Goal: Task Accomplishment & Management: Manage account settings

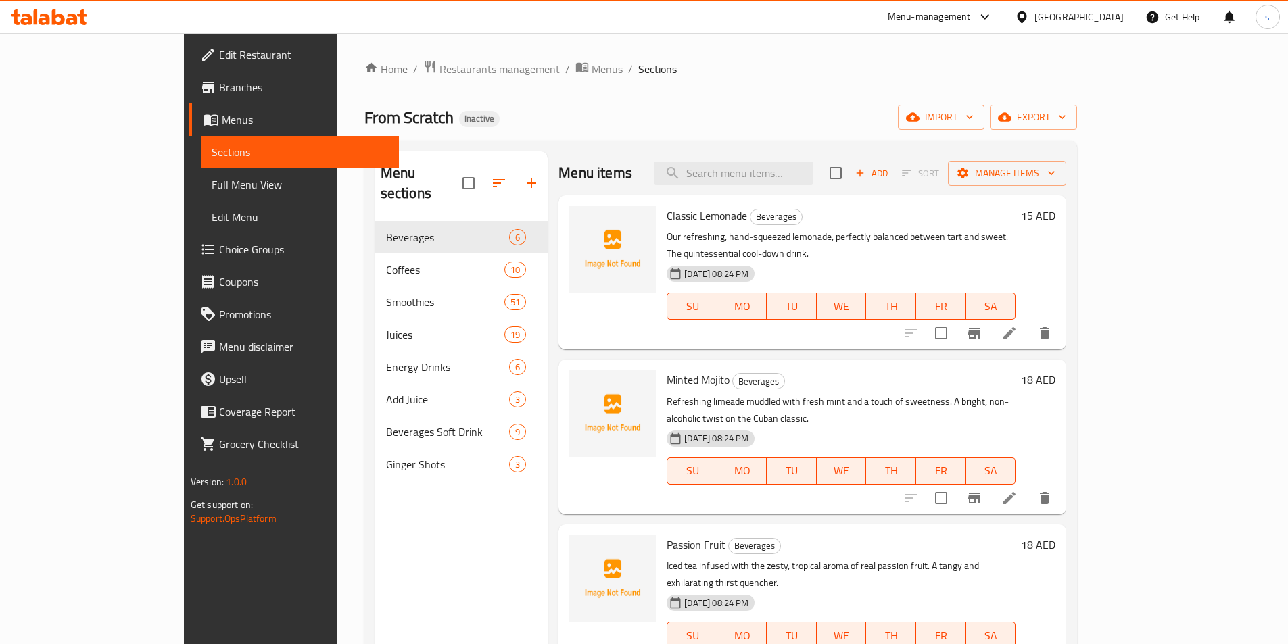
click at [72, 16] on icon at bounding box center [71, 19] width 11 height 11
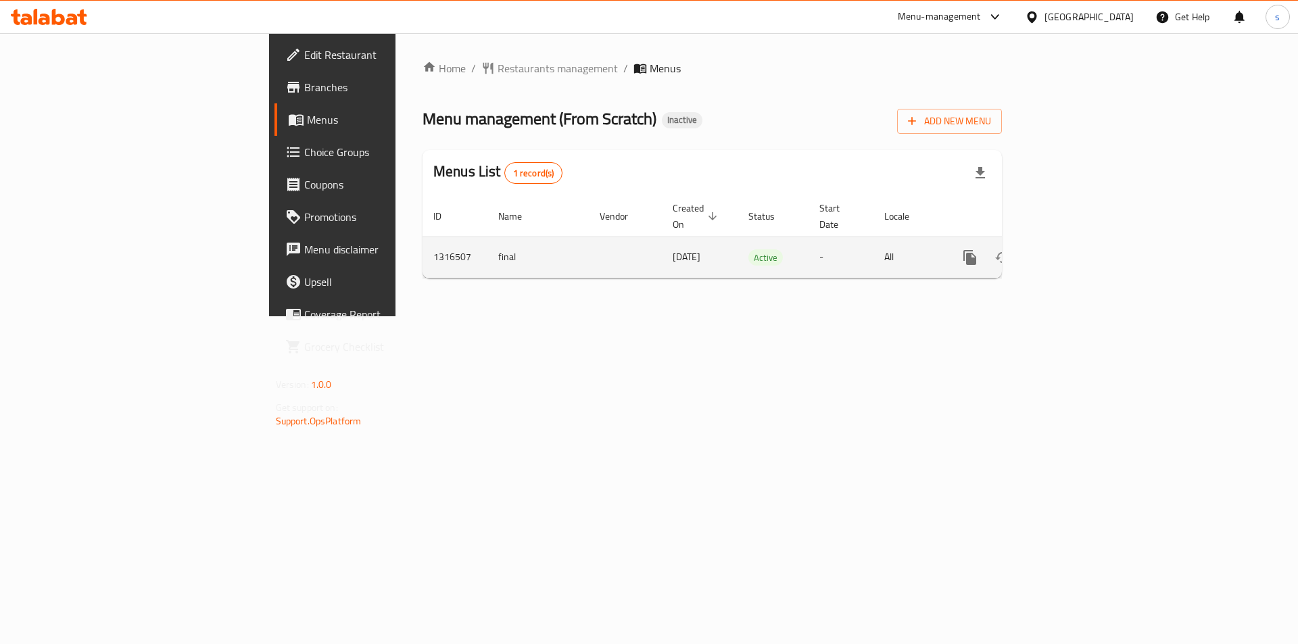
click at [1076, 250] on icon "enhanced table" at bounding box center [1068, 258] width 16 height 16
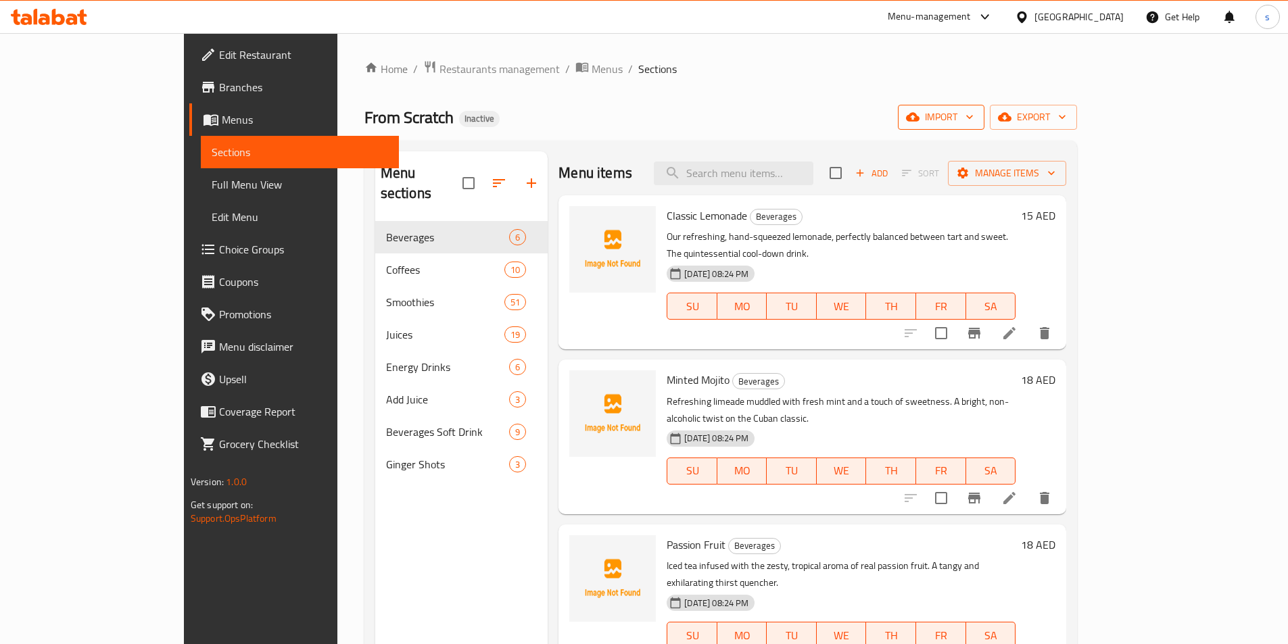
click at [974, 112] on span "import" at bounding box center [941, 117] width 65 height 17
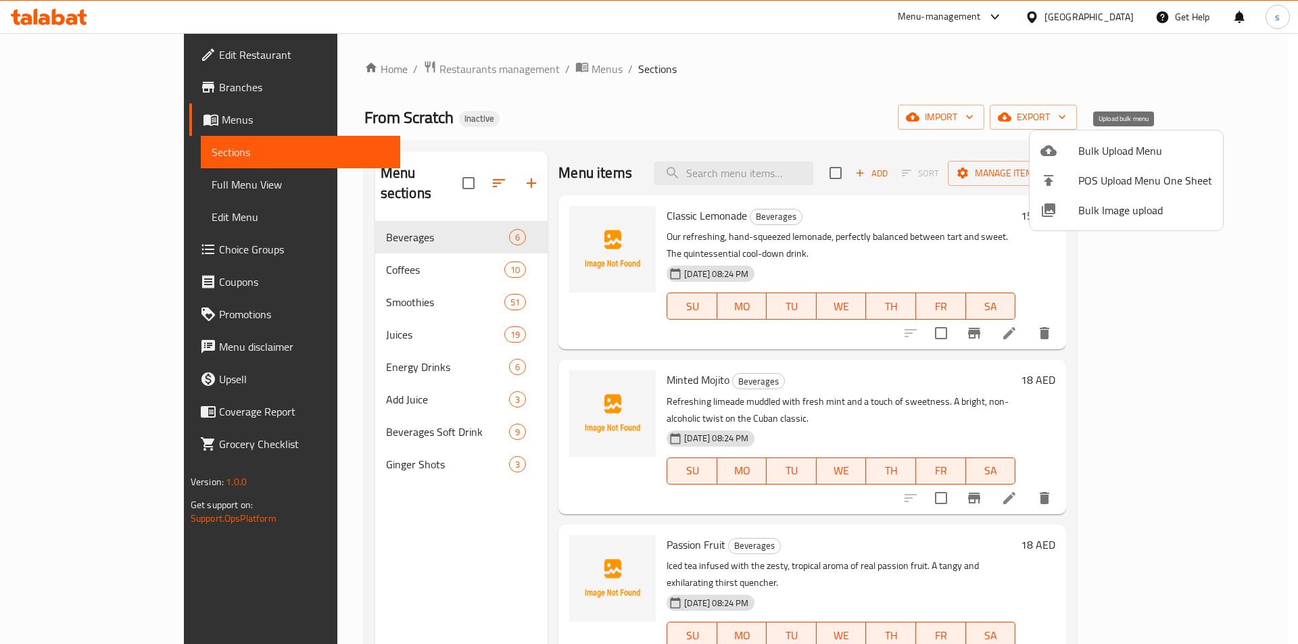
click at [1087, 152] on span "Bulk Upload Menu" at bounding box center [1146, 151] width 134 height 16
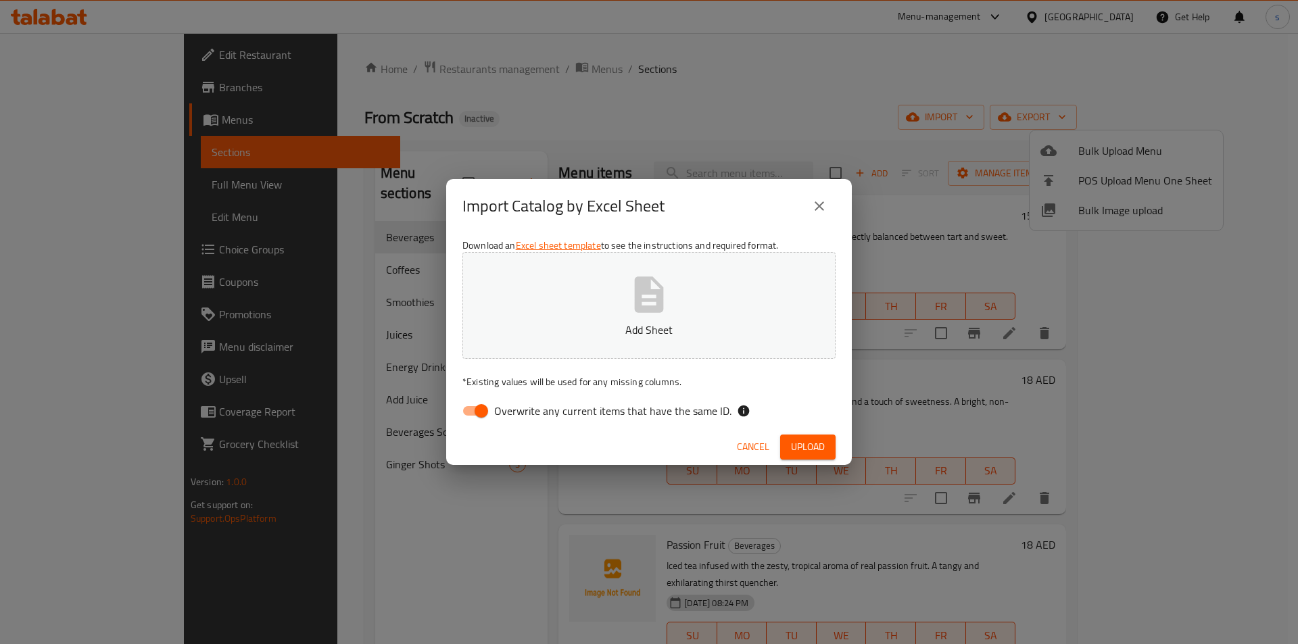
click at [469, 410] on input "Overwrite any current items that have the same ID." at bounding box center [481, 411] width 77 height 26
checkbox input "false"
click at [808, 449] on span "Upload" at bounding box center [808, 447] width 34 height 17
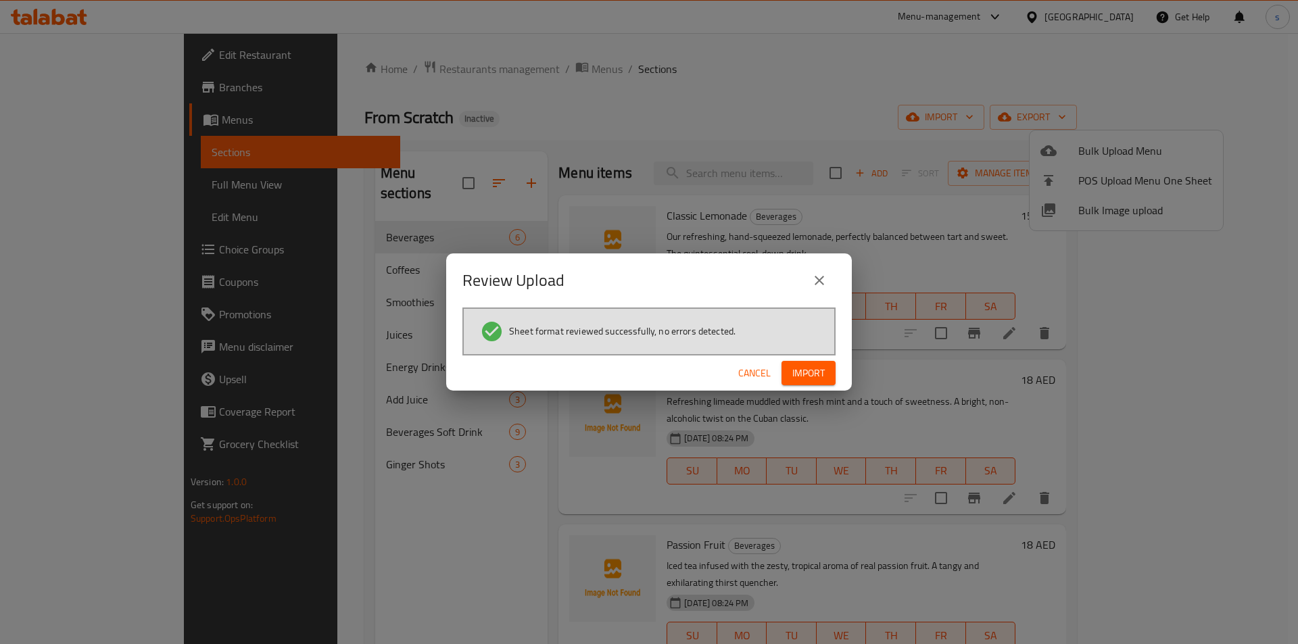
click at [809, 369] on span "Import" at bounding box center [809, 373] width 32 height 17
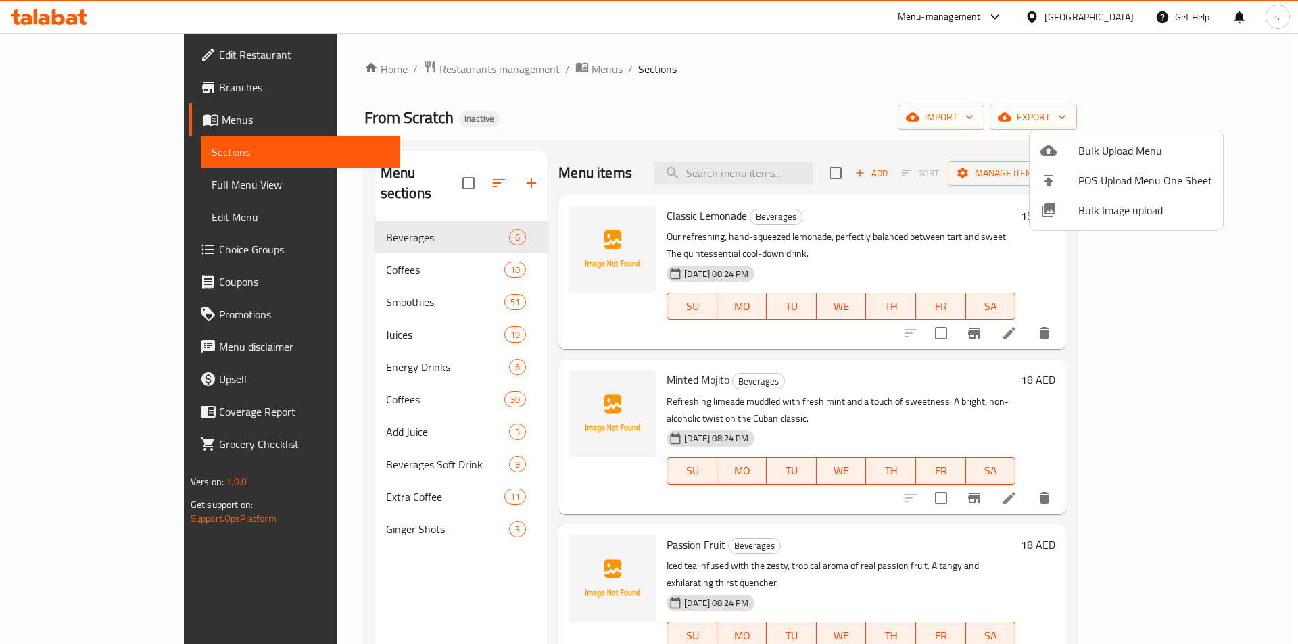
click at [697, 87] on div at bounding box center [649, 322] width 1298 height 644
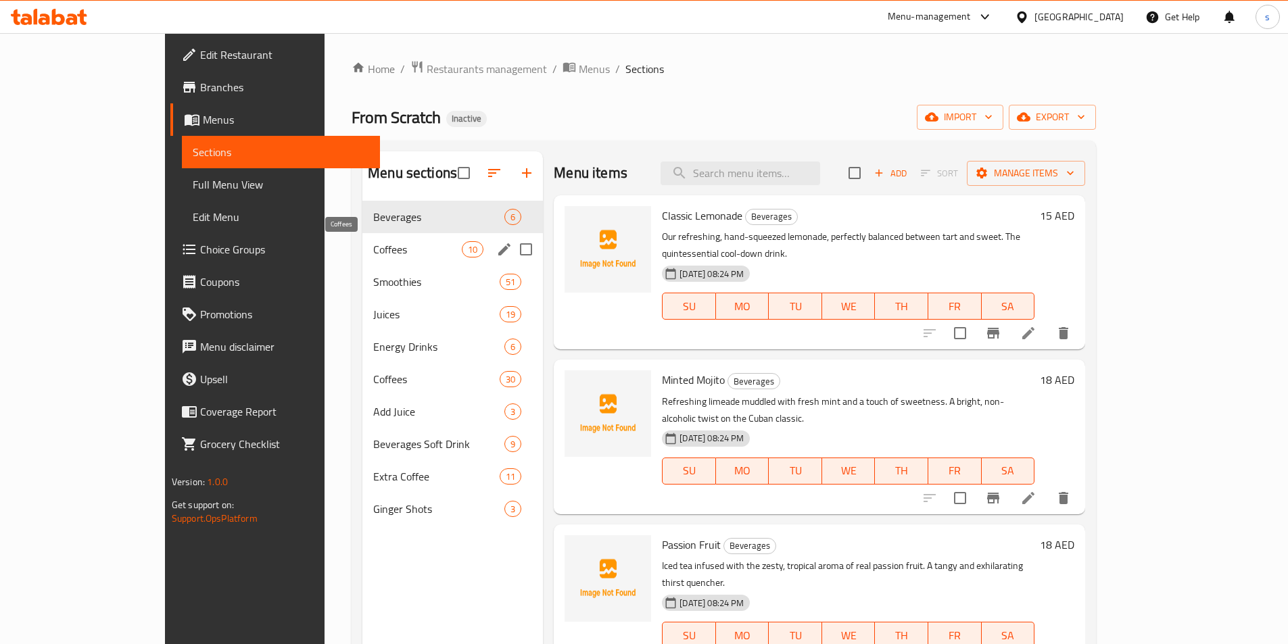
click at [373, 248] on span "Coffees" at bounding box center [417, 249] width 89 height 16
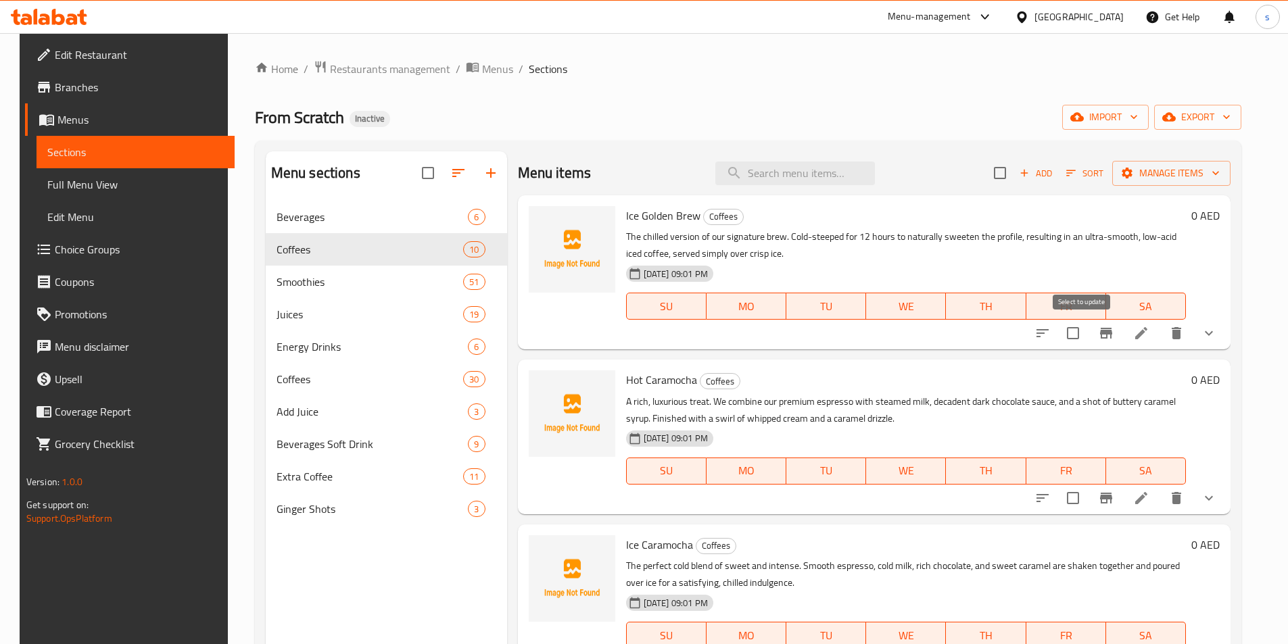
click at [1087, 331] on input "checkbox" at bounding box center [1073, 333] width 28 height 28
checkbox input "true"
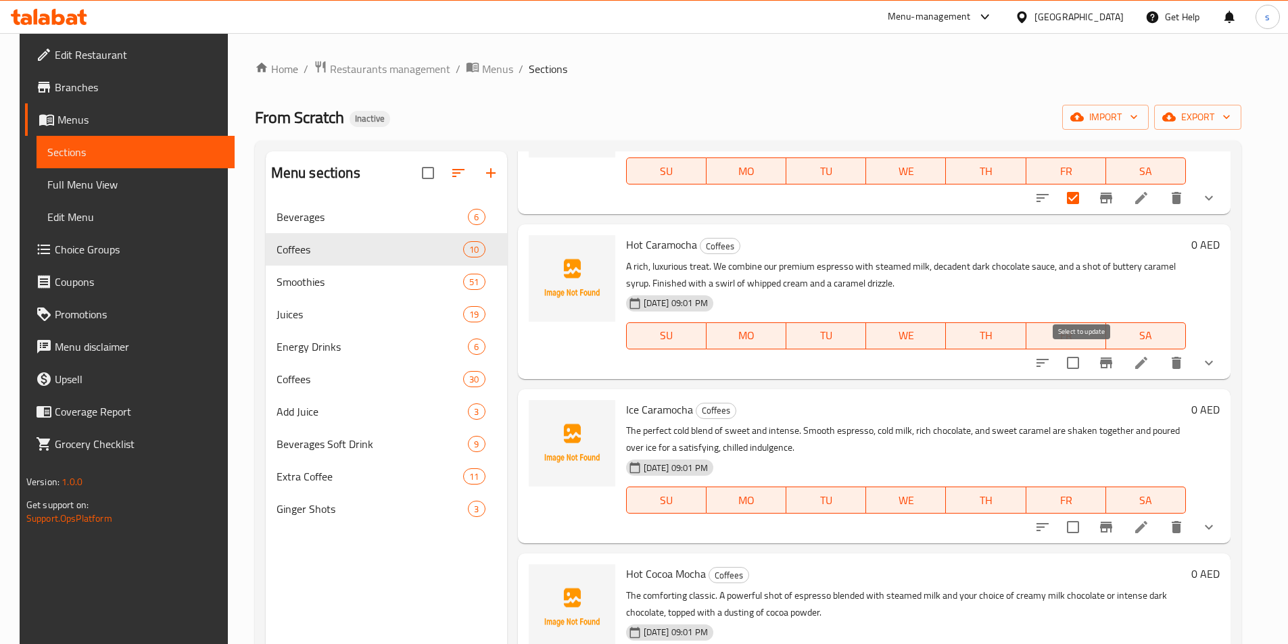
click at [1085, 364] on input "checkbox" at bounding box center [1073, 363] width 28 height 28
checkbox input "true"
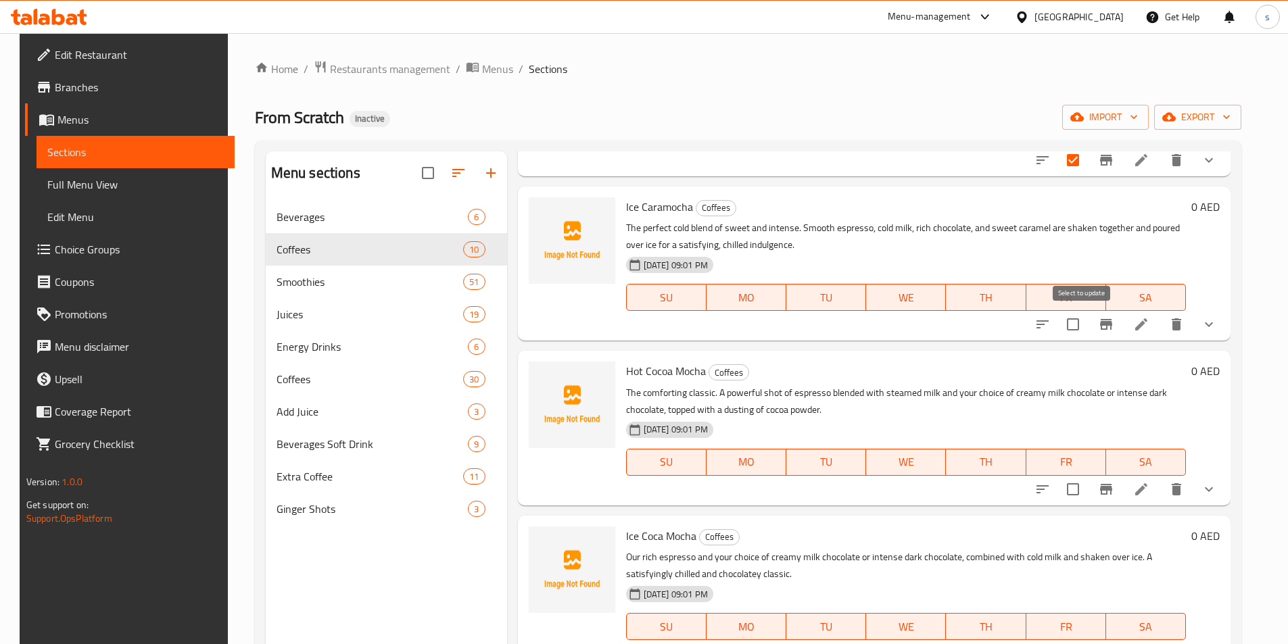
click at [1083, 327] on input "checkbox" at bounding box center [1073, 324] width 28 height 28
checkbox input "true"
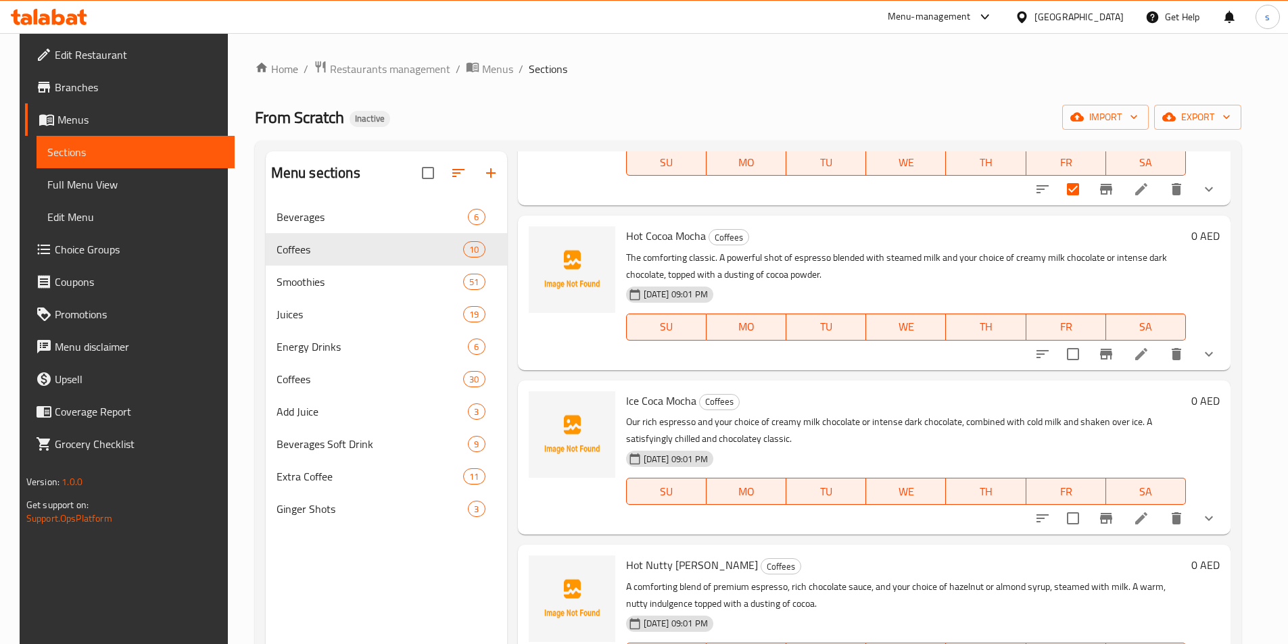
scroll to position [609, 0]
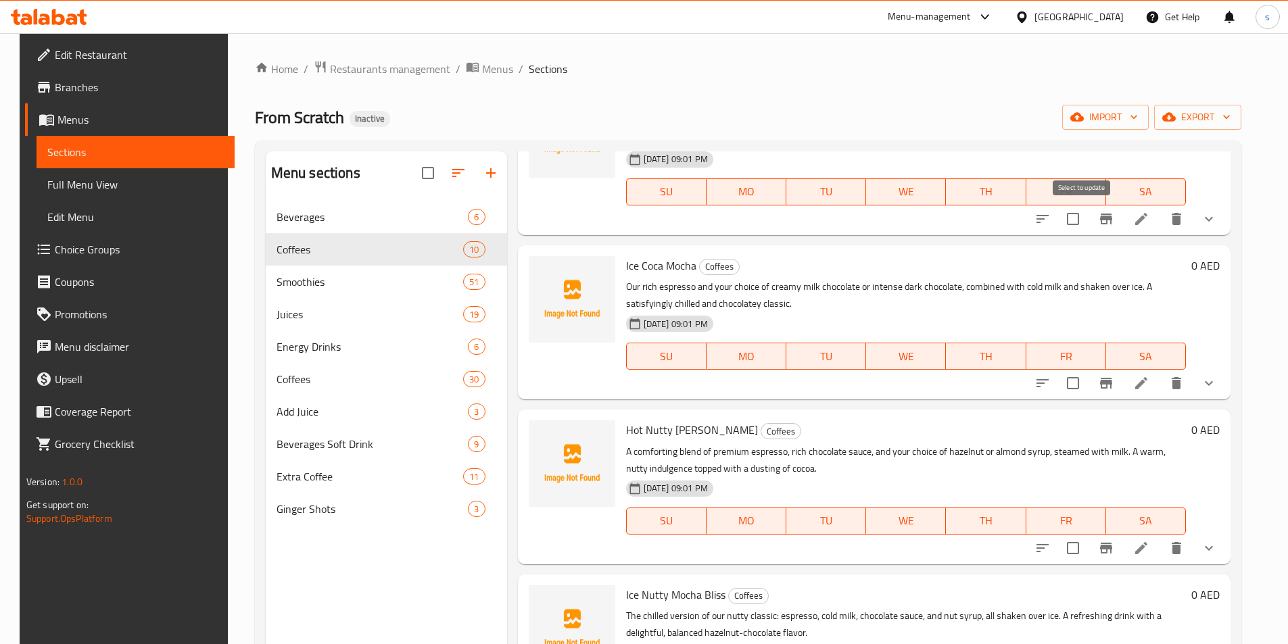
click at [1080, 222] on input "checkbox" at bounding box center [1073, 219] width 28 height 28
checkbox input "true"
click at [1082, 384] on input "checkbox" at bounding box center [1073, 383] width 28 height 28
checkbox input "true"
click at [1082, 550] on input "checkbox" at bounding box center [1073, 548] width 28 height 28
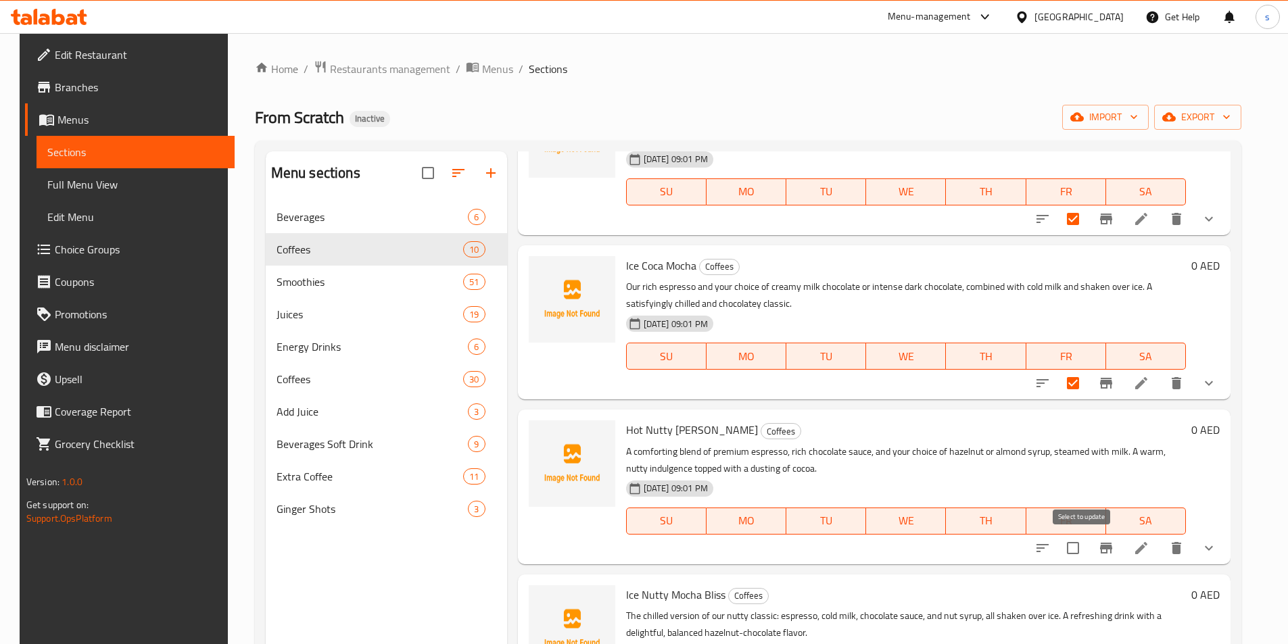
checkbox input "true"
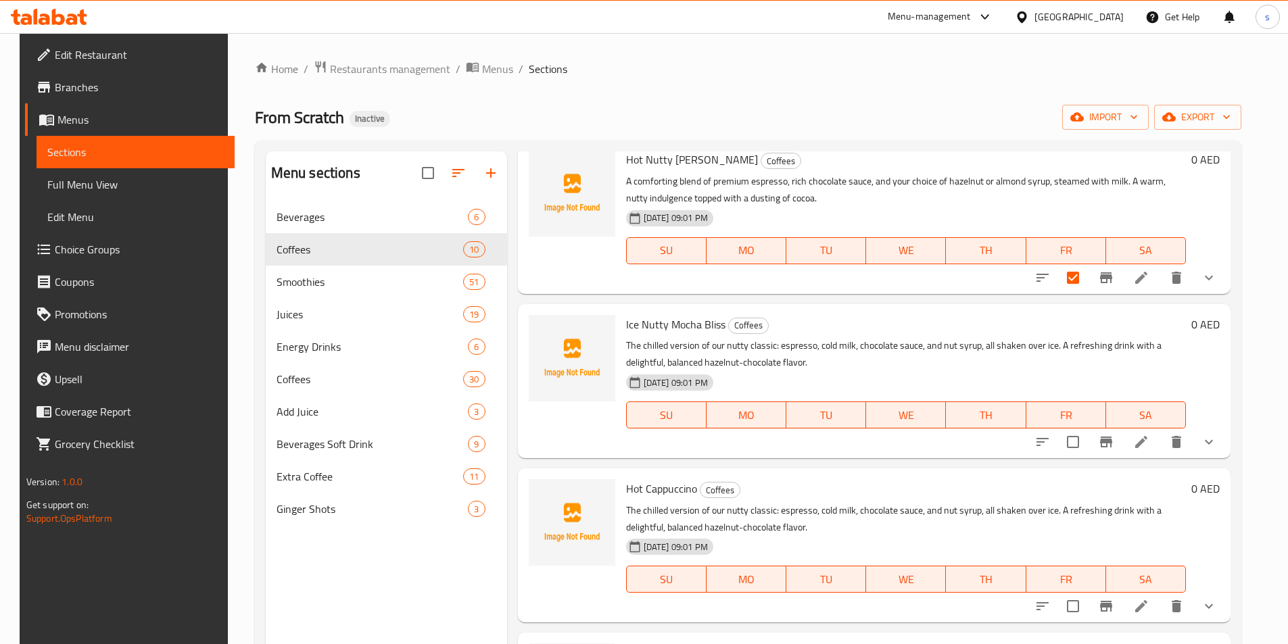
click at [1080, 442] on input "checkbox" at bounding box center [1073, 442] width 28 height 28
checkbox input "true"
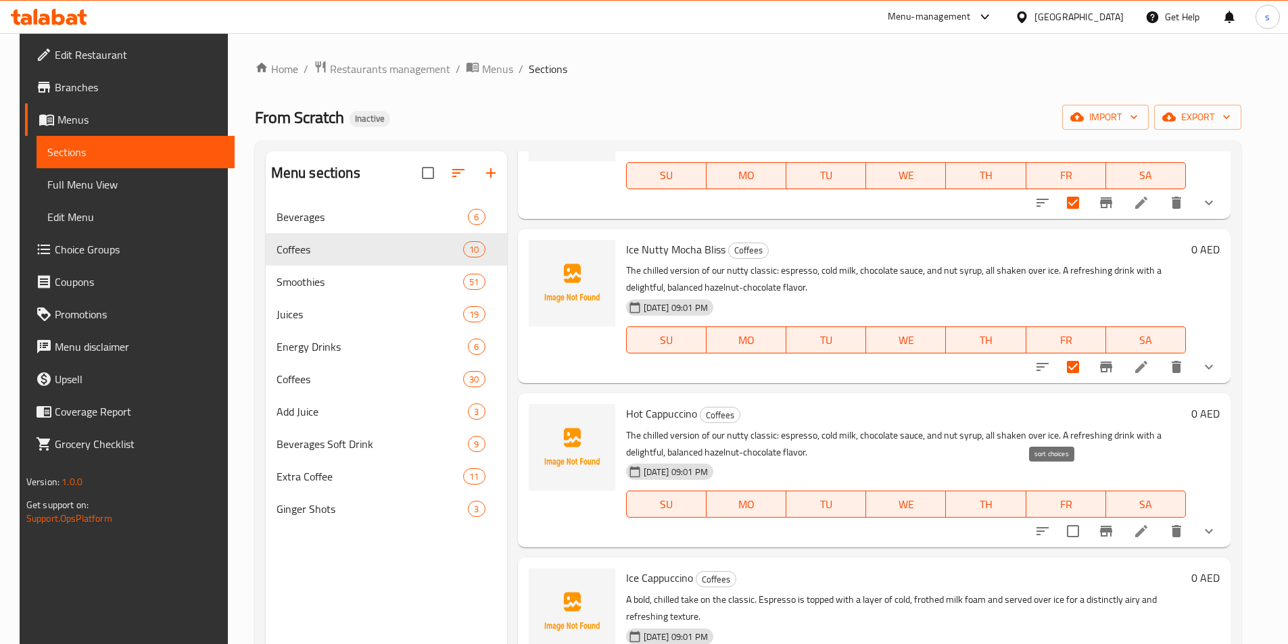
scroll to position [1035, 0]
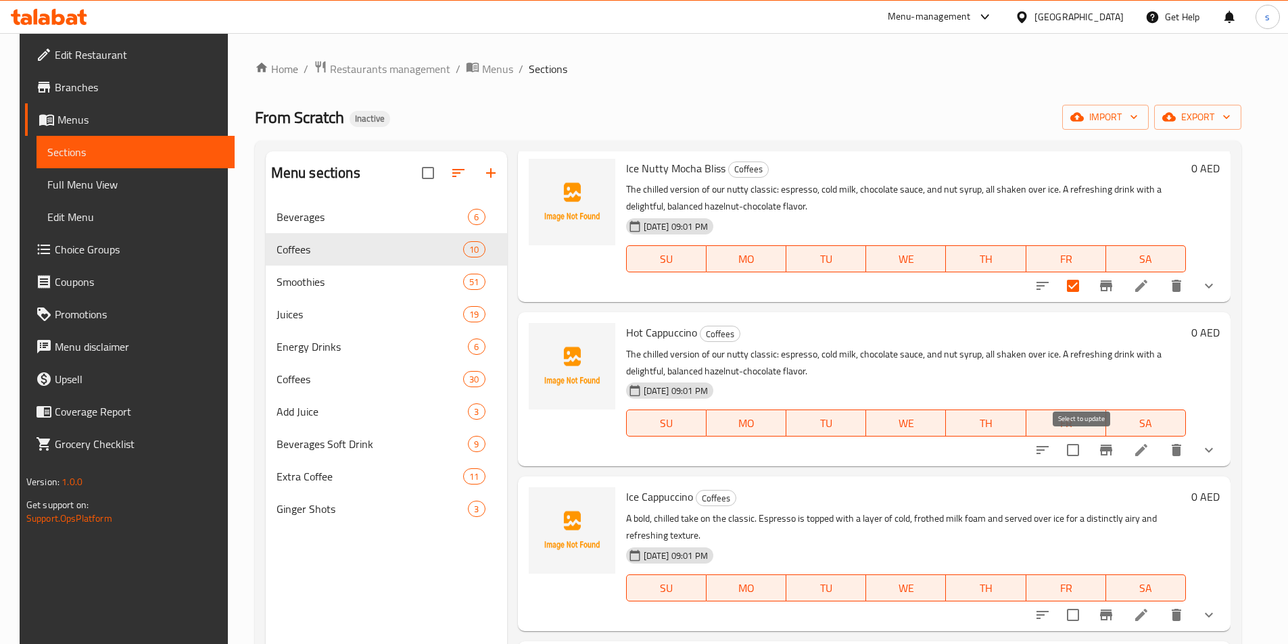
click at [1086, 451] on input "checkbox" at bounding box center [1073, 450] width 28 height 28
checkbox input "true"
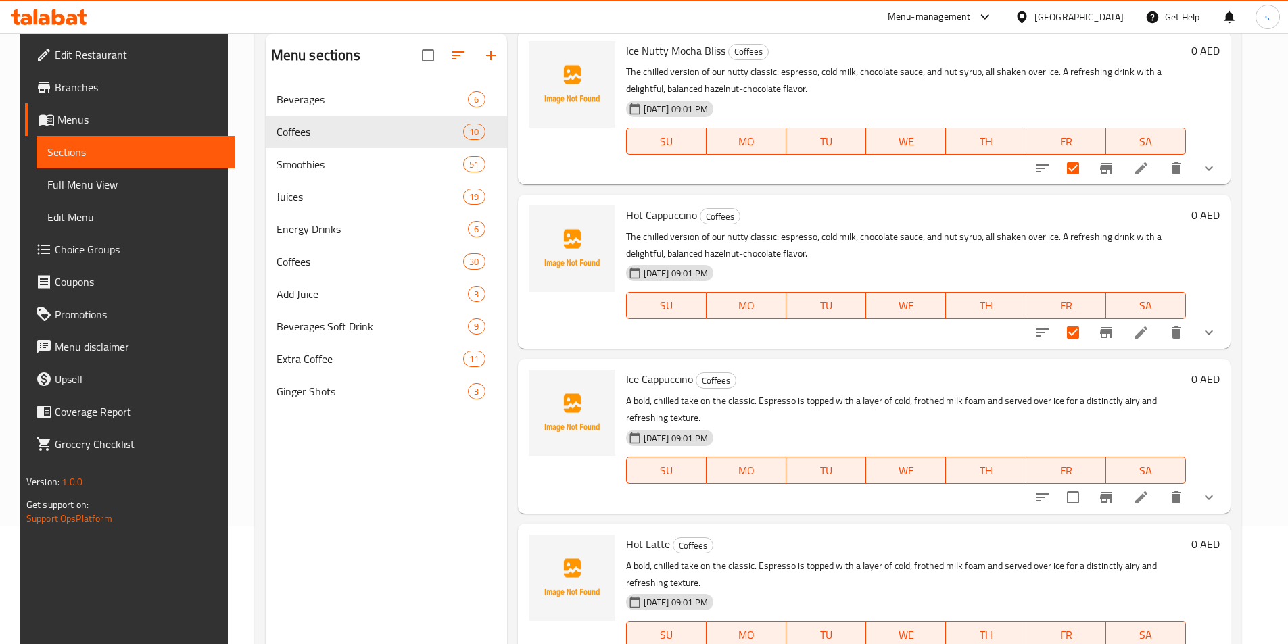
scroll to position [189, 0]
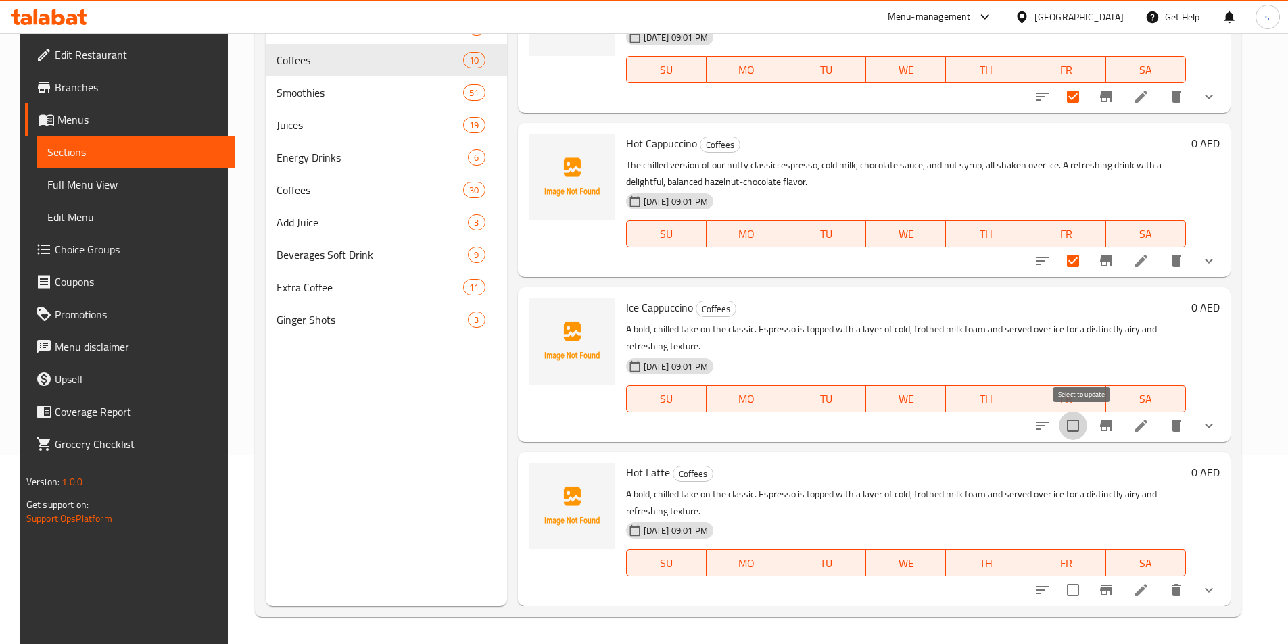
click at [1079, 427] on input "checkbox" at bounding box center [1073, 426] width 28 height 28
checkbox input "true"
click at [1080, 590] on input "checkbox" at bounding box center [1073, 590] width 28 height 28
checkbox input "true"
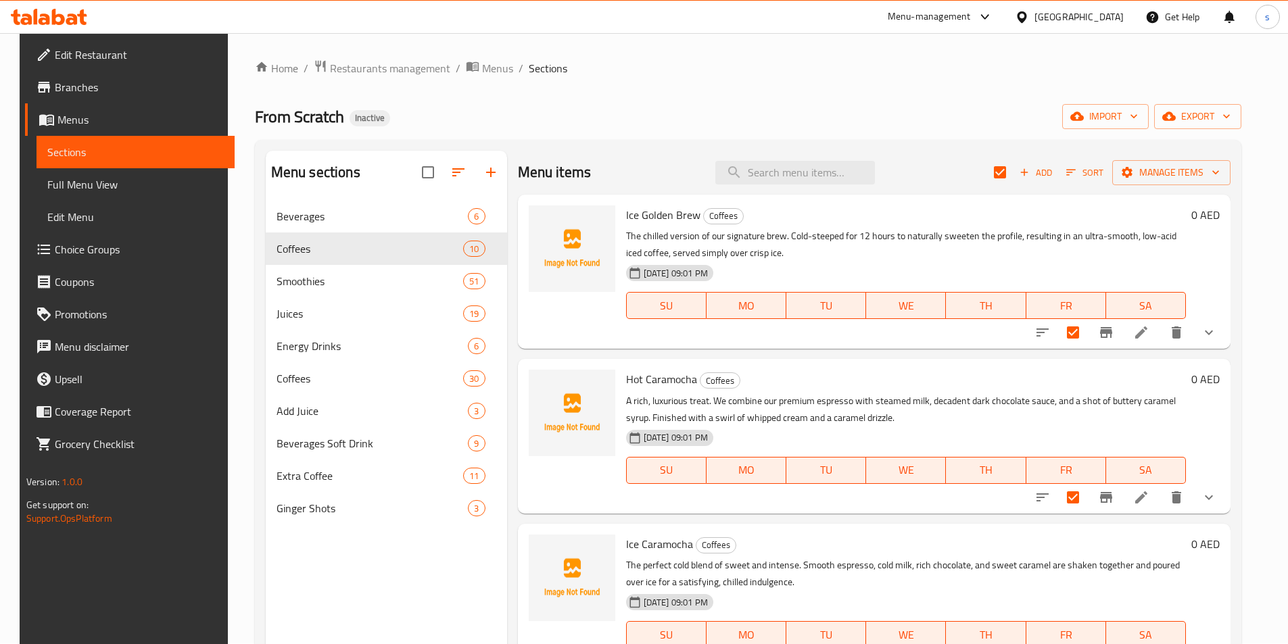
scroll to position [0, 0]
click at [1169, 166] on span "Manage items" at bounding box center [1171, 173] width 97 height 17
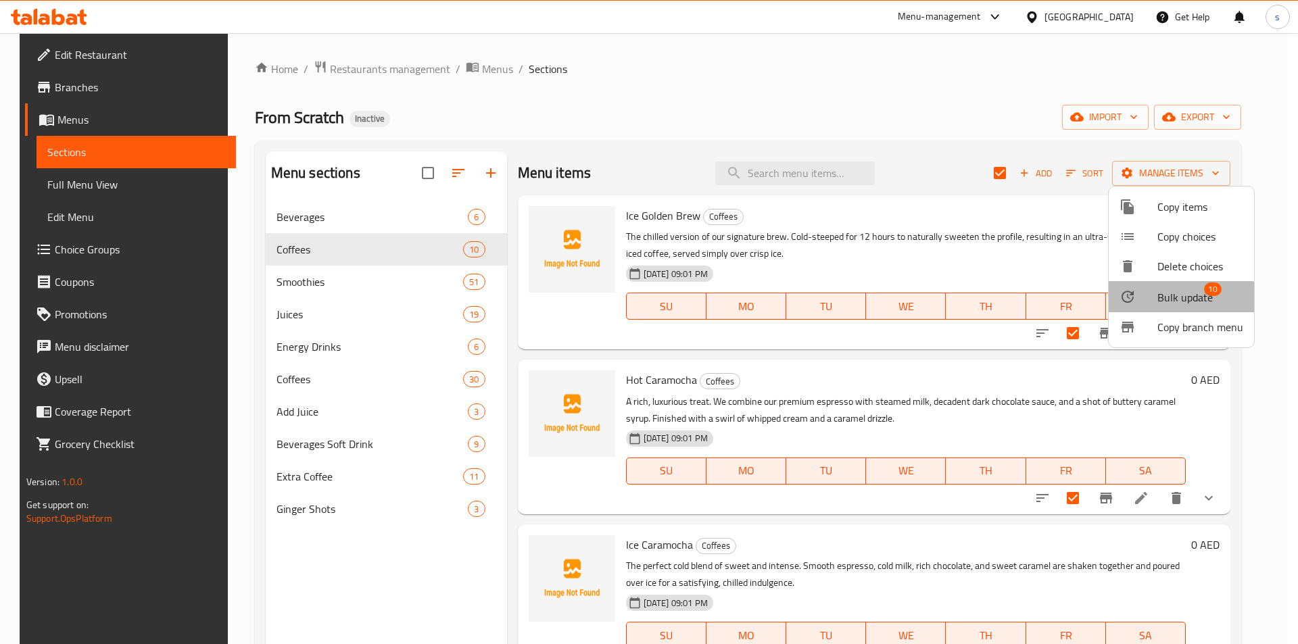
click at [1176, 304] on span "Bulk update" at bounding box center [1185, 297] width 55 height 16
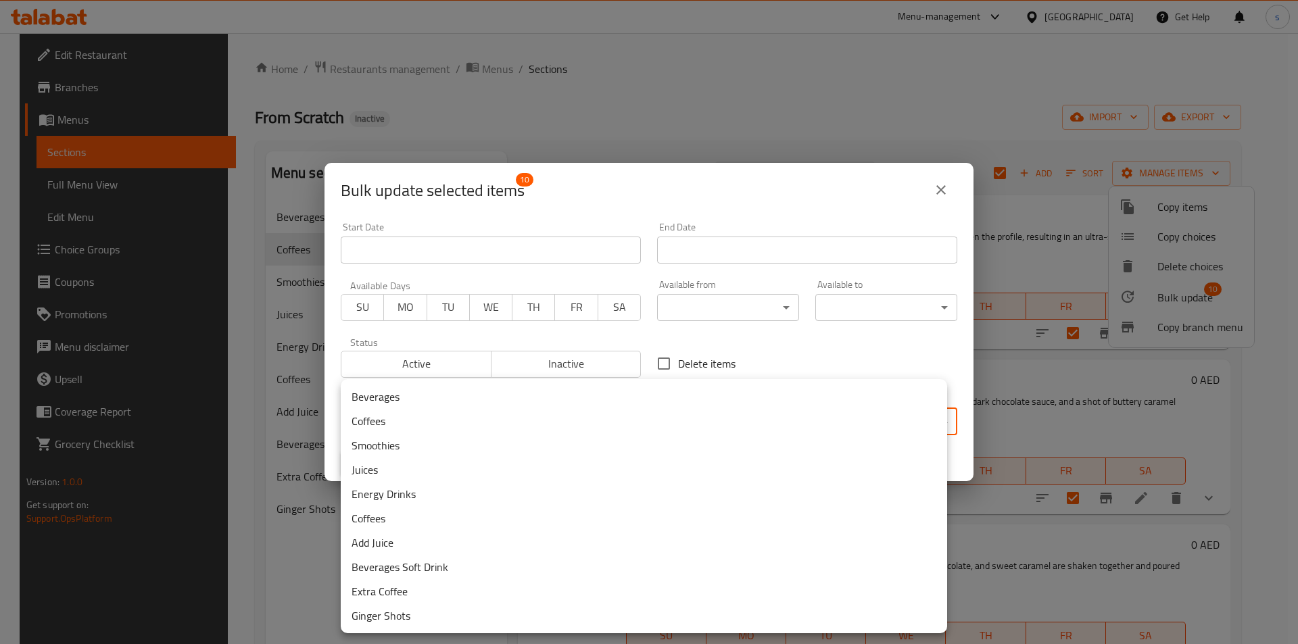
click at [687, 421] on body "​ Menu-management United Arab Emirates Get Help s Edit Restaurant Branches Menu…" at bounding box center [649, 338] width 1298 height 611
click at [456, 515] on li "Coffees" at bounding box center [644, 518] width 607 height 24
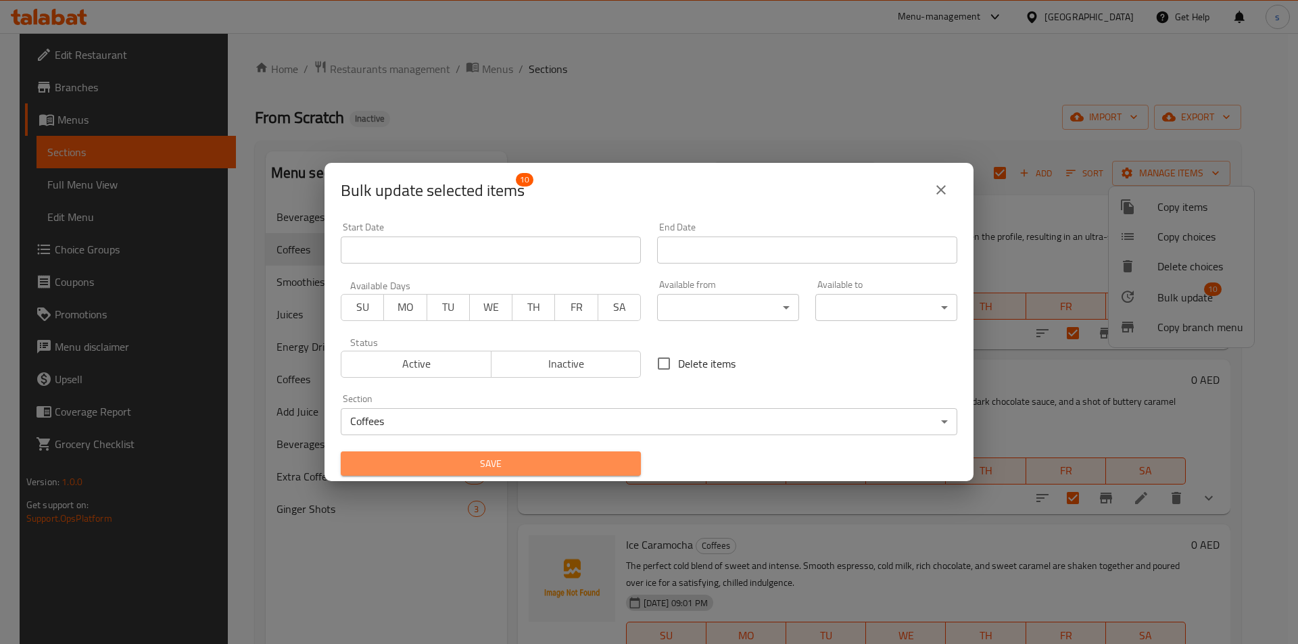
click at [509, 464] on span "Save" at bounding box center [491, 464] width 279 height 17
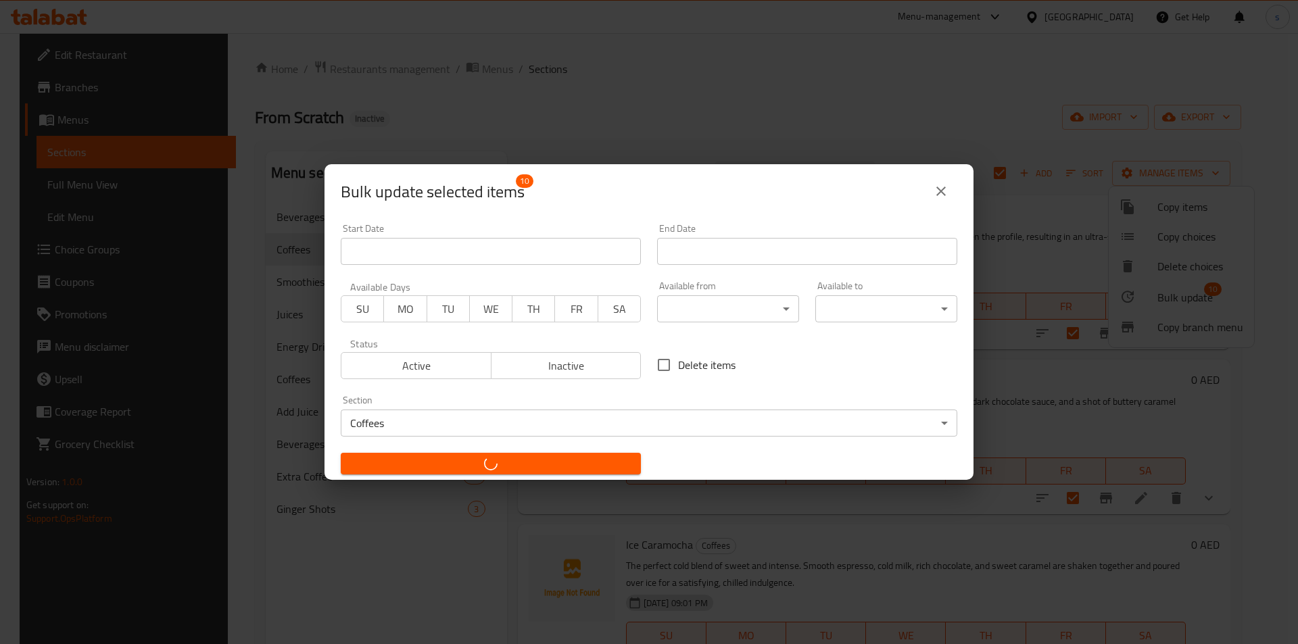
checkbox input "false"
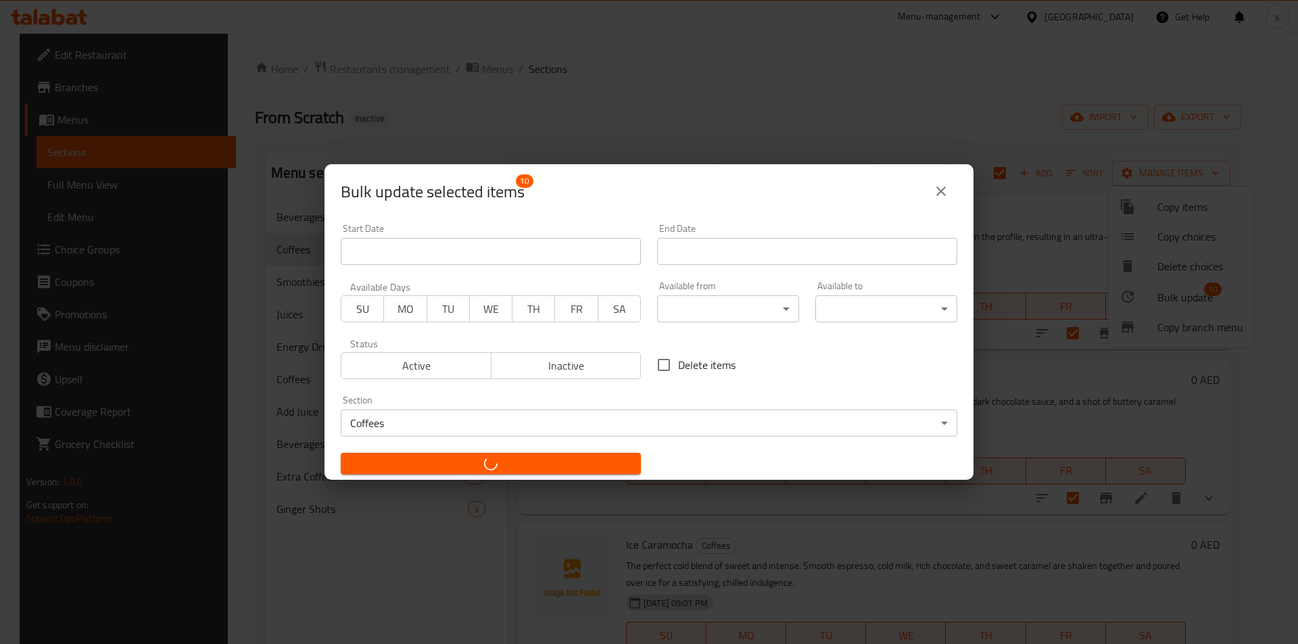
checkbox input "false"
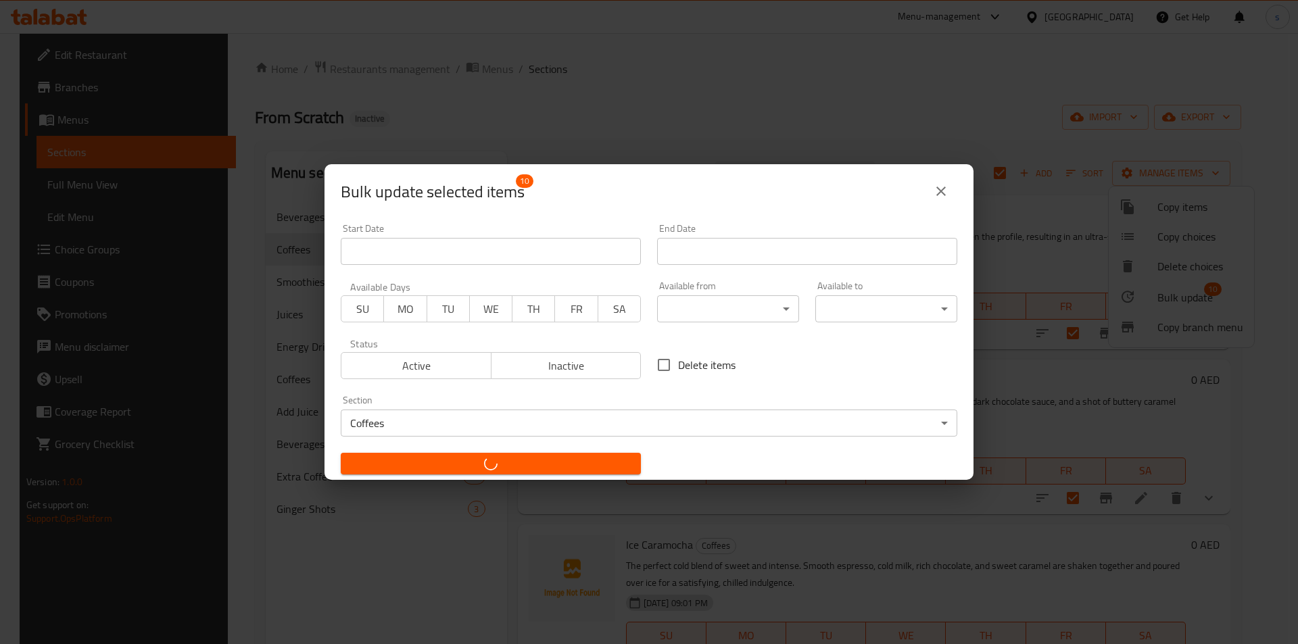
checkbox input "false"
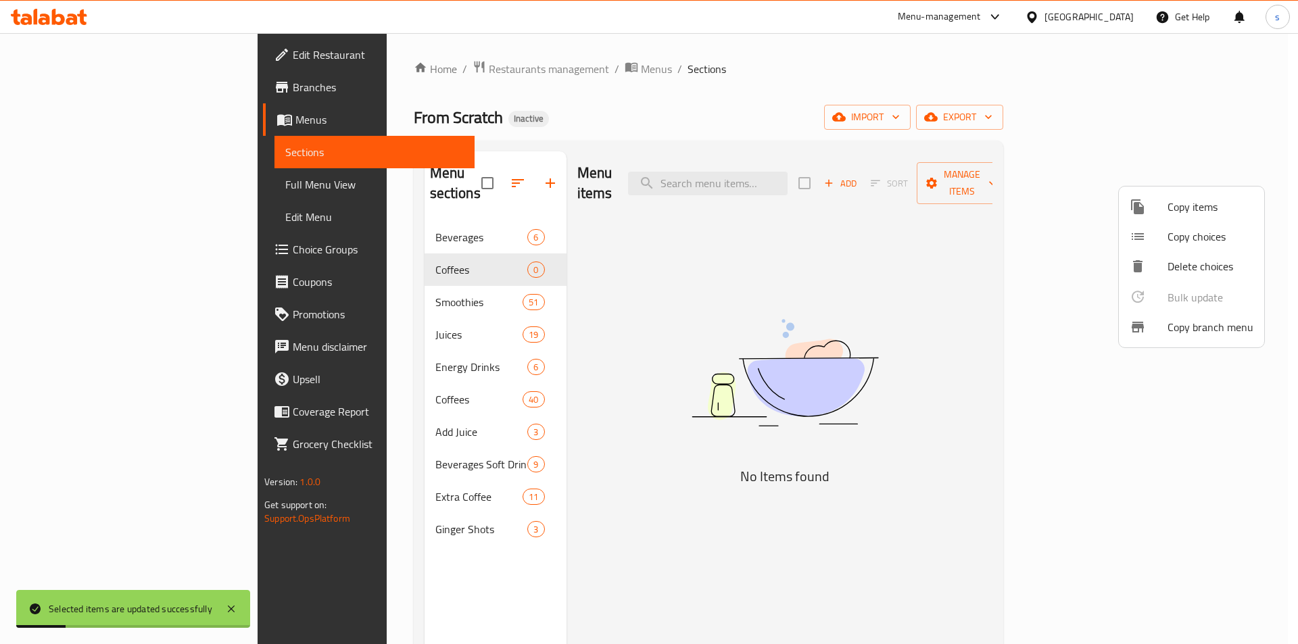
click at [417, 250] on div at bounding box center [649, 322] width 1298 height 644
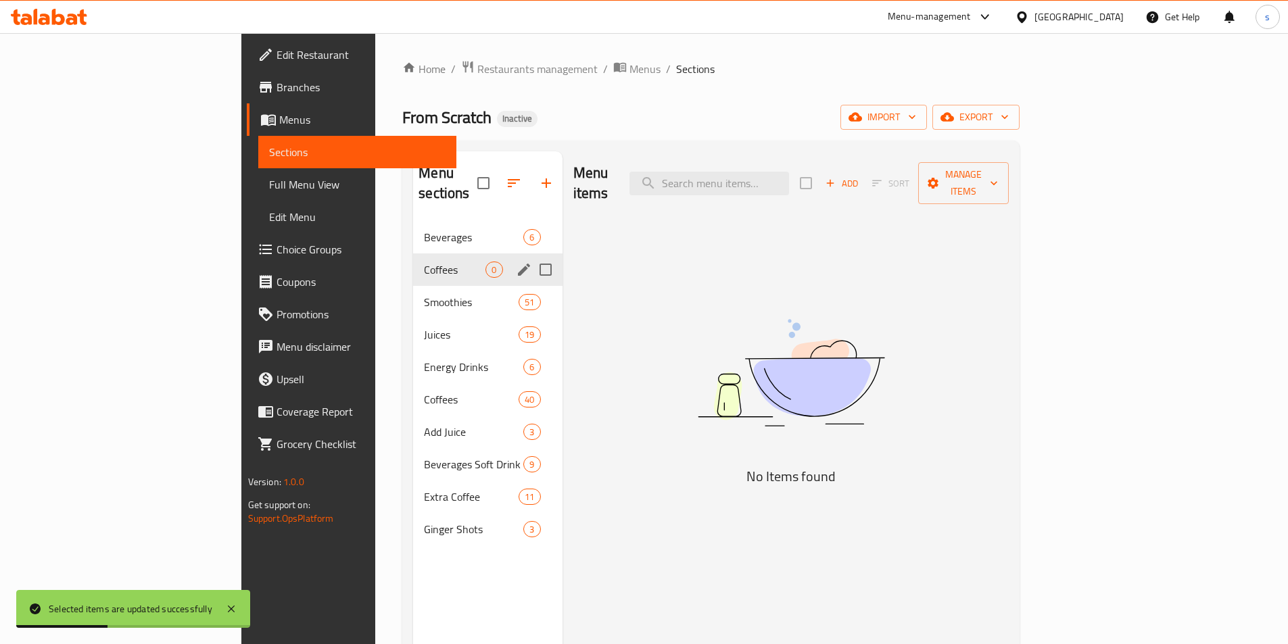
click at [532, 256] on input "Menu sections" at bounding box center [546, 270] width 28 height 28
checkbox input "true"
click at [500, 177] on icon "button" at bounding box center [506, 183] width 12 height 12
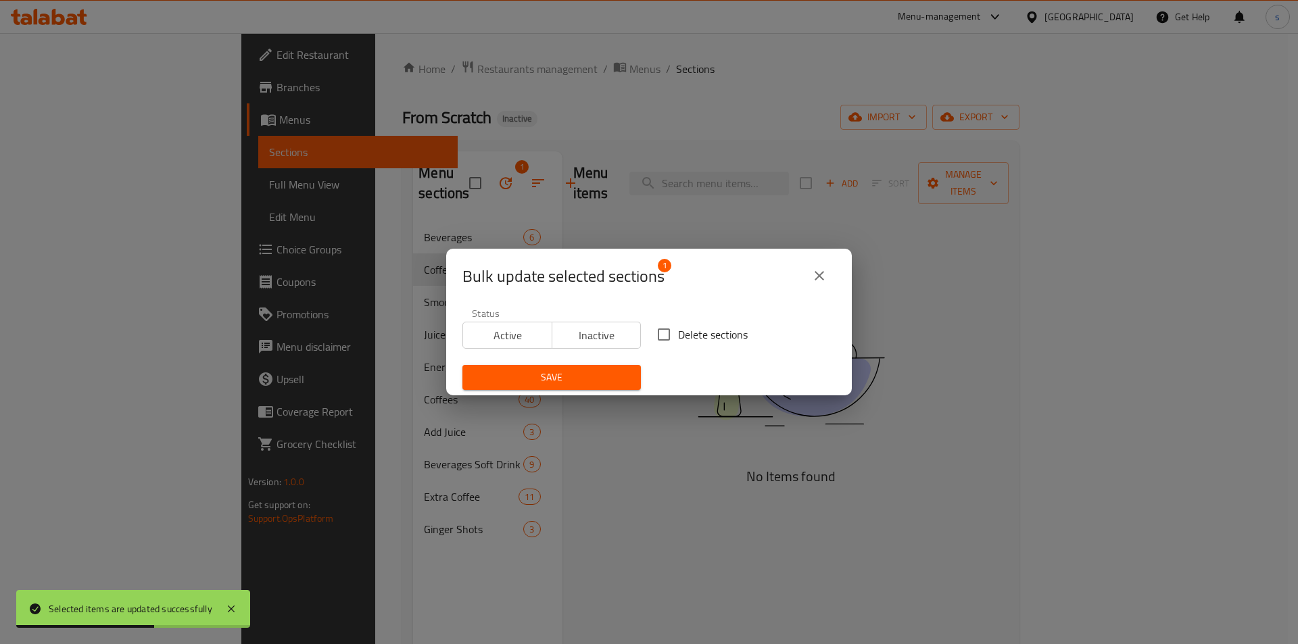
click at [685, 334] on span "Delete sections" at bounding box center [713, 335] width 70 height 16
click at [678, 334] on input "Delete sections" at bounding box center [664, 335] width 28 height 28
checkbox input "true"
click at [559, 375] on span "Save" at bounding box center [551, 377] width 157 height 17
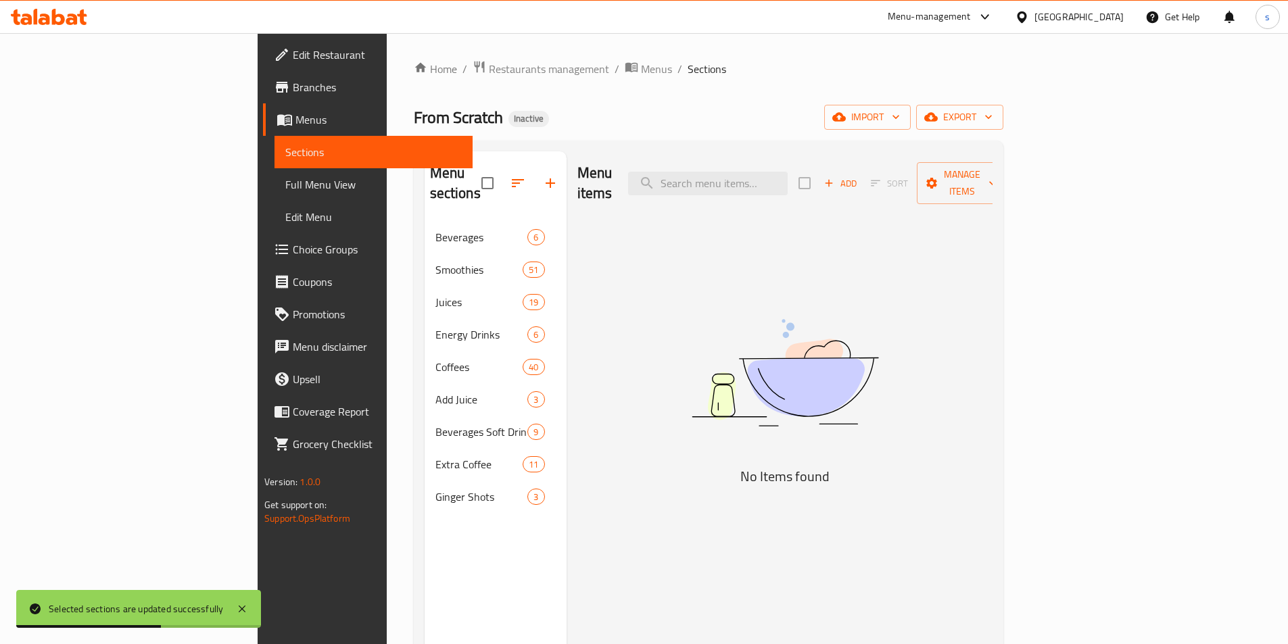
click at [285, 183] on span "Full Menu View" at bounding box center [373, 184] width 176 height 16
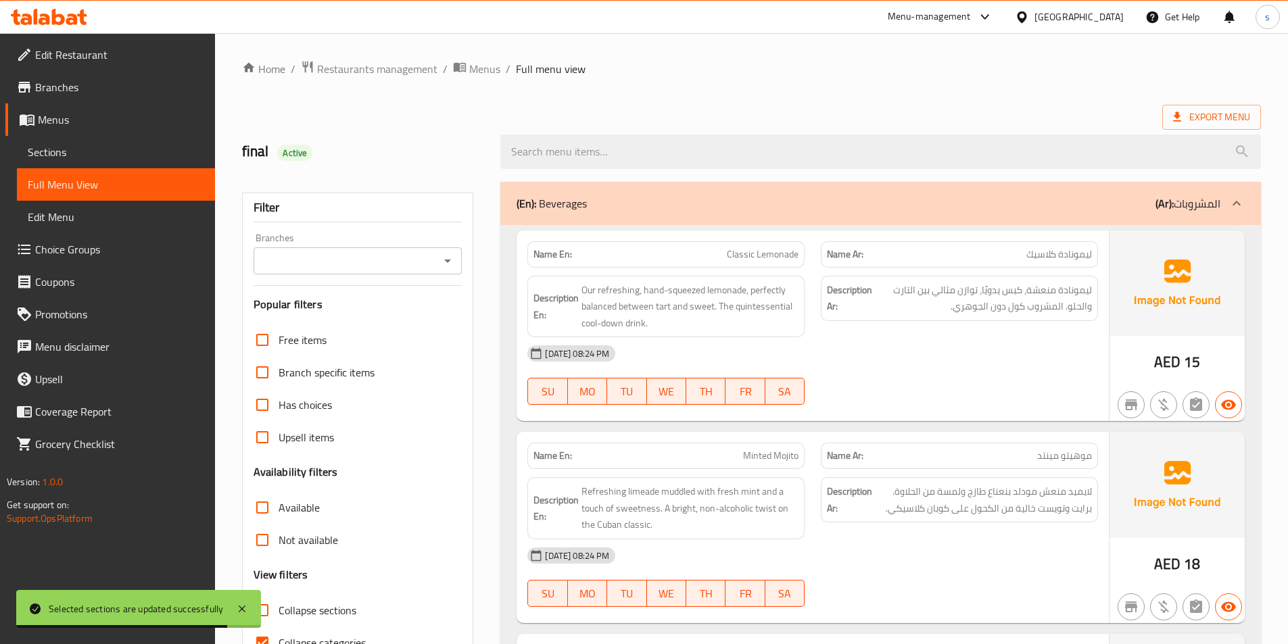
click at [270, 613] on input "Collapse sections" at bounding box center [262, 610] width 32 height 32
checkbox input "true"
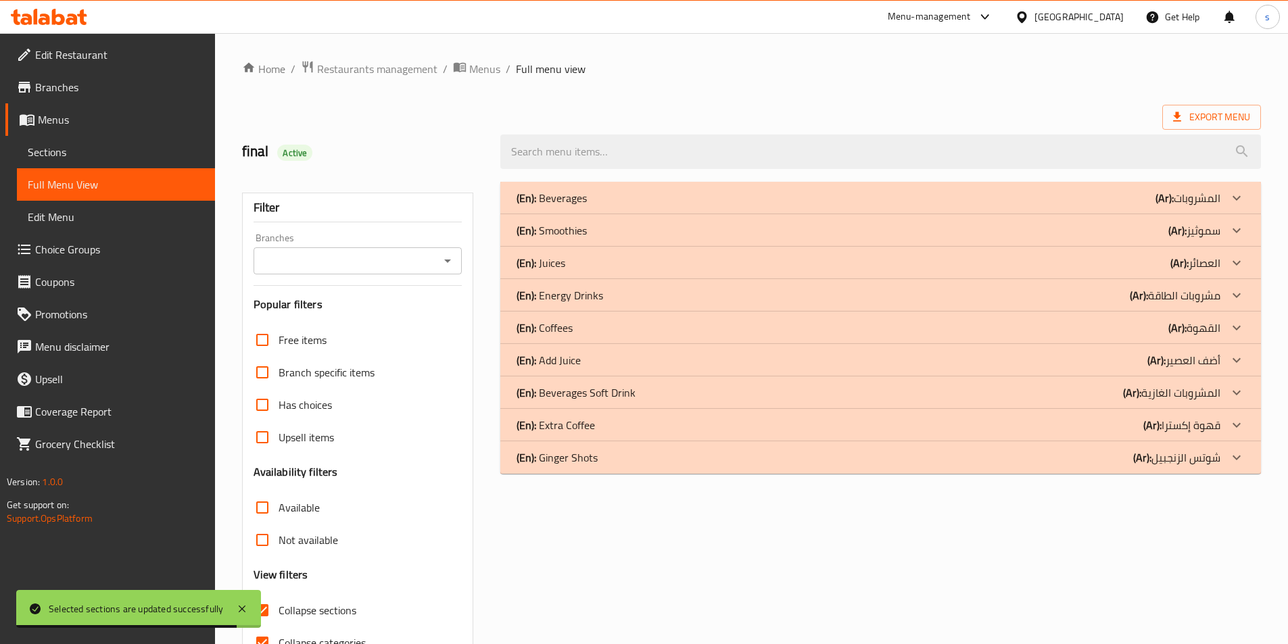
click at [265, 627] on input "Collapse categories" at bounding box center [262, 643] width 32 height 32
checkbox input "false"
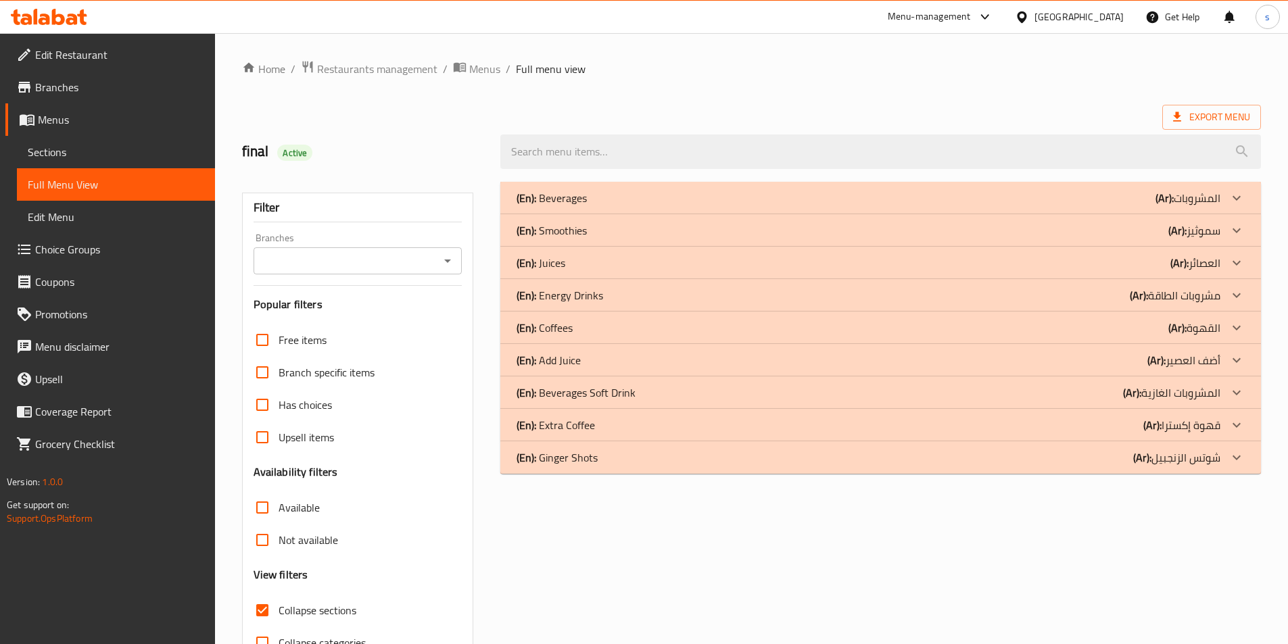
click at [575, 325] on div "(En): Coffees (Ar): القهوة" at bounding box center [869, 328] width 704 height 16
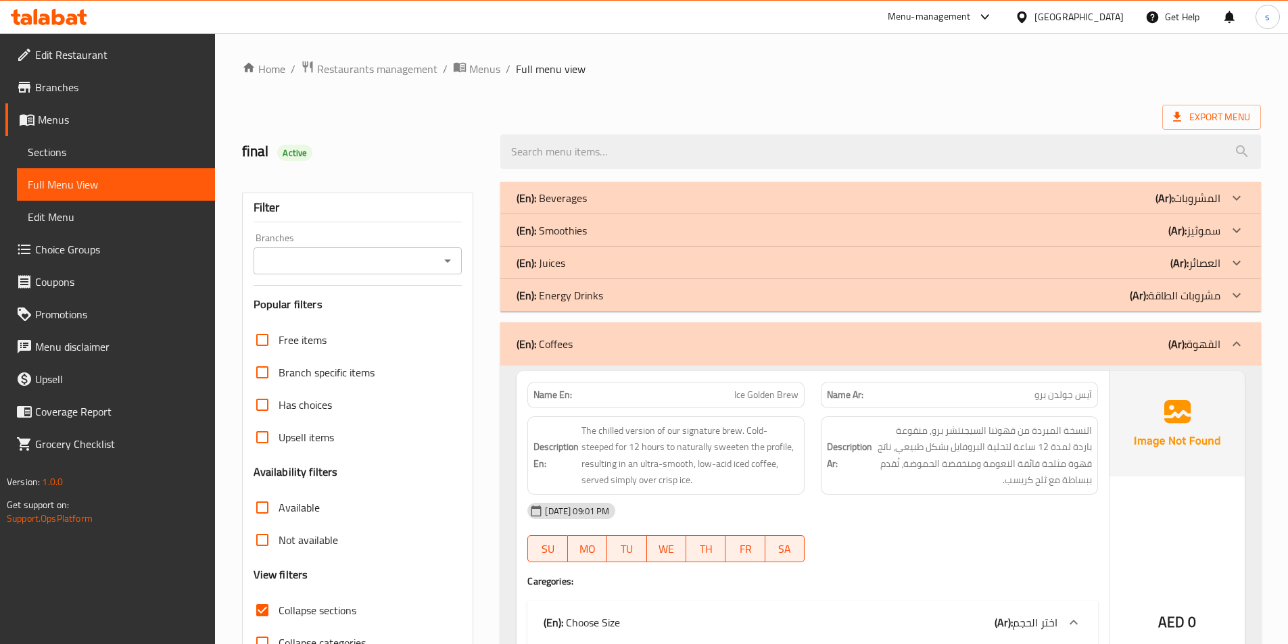
click at [600, 337] on div "(En): Coffees (Ar): القهوة" at bounding box center [869, 344] width 704 height 16
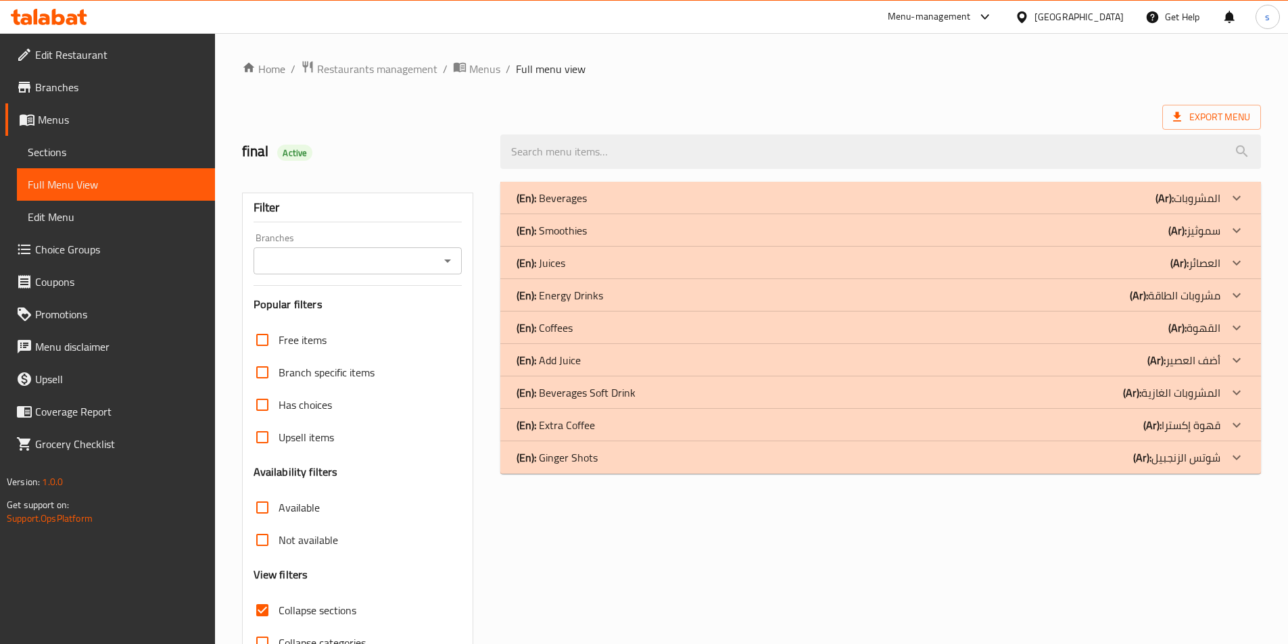
click at [608, 421] on div "(En): Extra Coffee (Ar): قهوة إكسترا" at bounding box center [869, 425] width 704 height 16
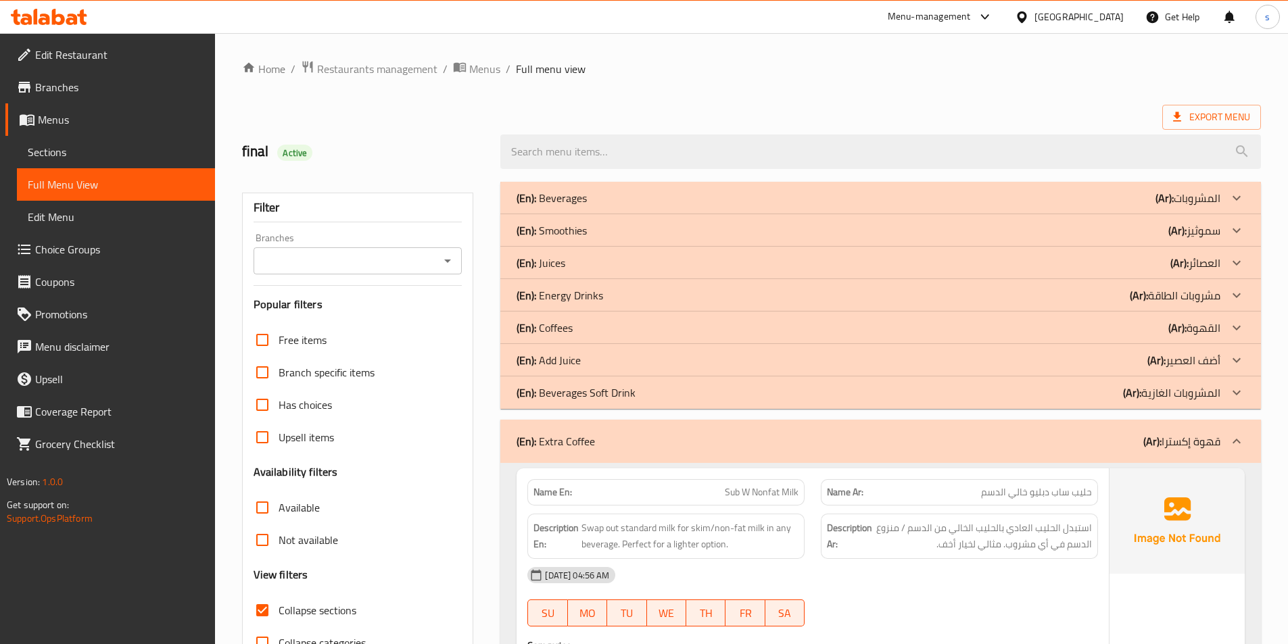
click at [585, 321] on div "(En): Coffees (Ar): القهوة" at bounding box center [869, 328] width 704 height 16
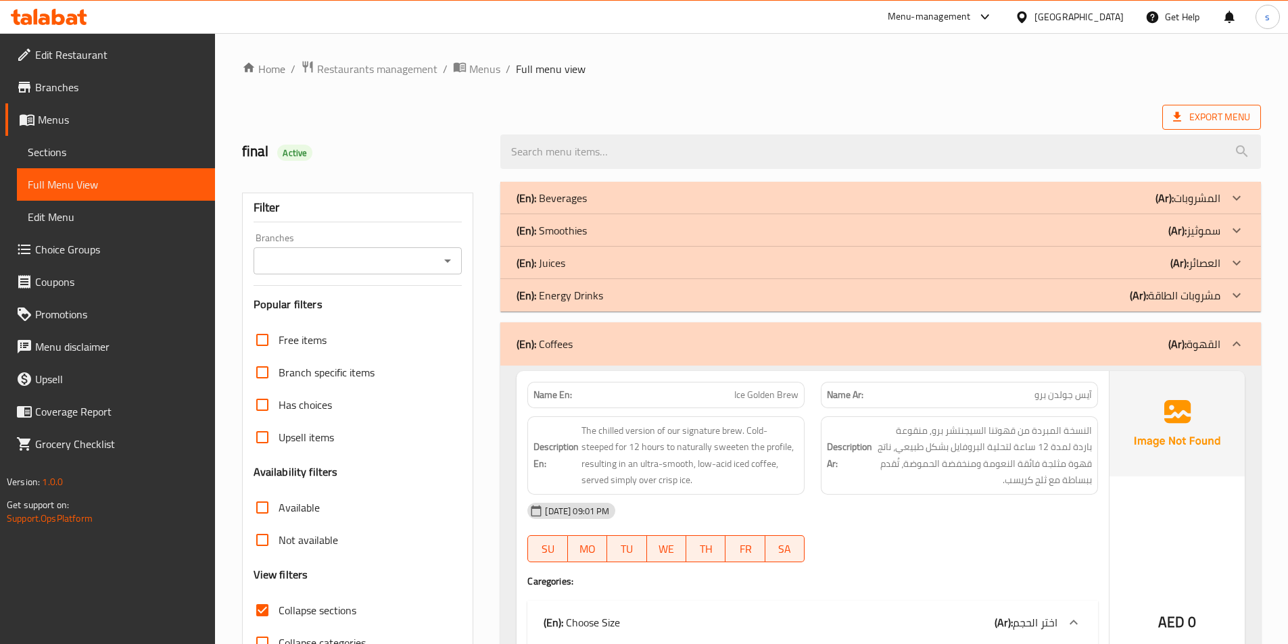
click at [1229, 109] on span "Export Menu" at bounding box center [1211, 117] width 77 height 17
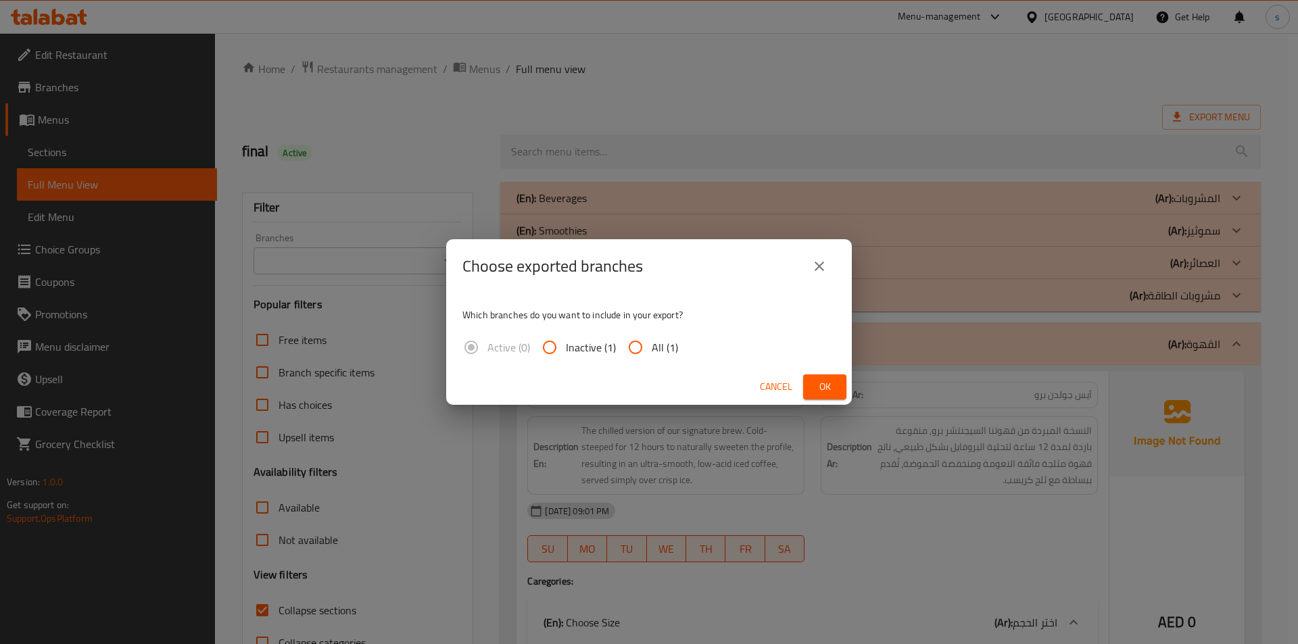
click at [639, 341] on input "All (1)" at bounding box center [635, 347] width 32 height 32
radio input "true"
click at [818, 386] on span "Ok" at bounding box center [825, 387] width 22 height 17
